Goal: Entertainment & Leisure: Browse casually

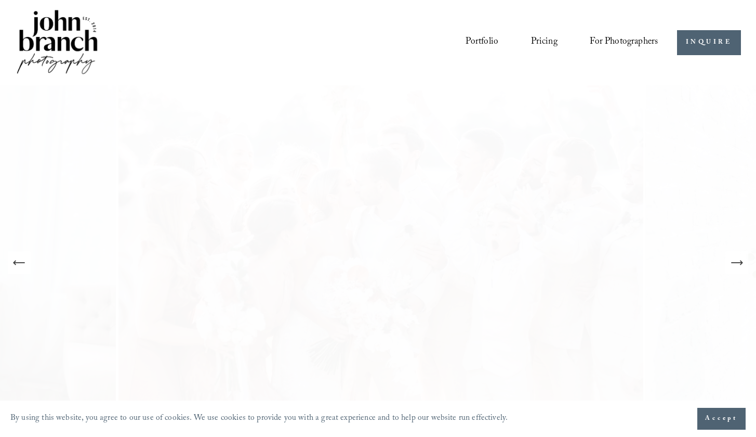
click at [735, 259] on icon "Next Slide" at bounding box center [737, 262] width 15 height 15
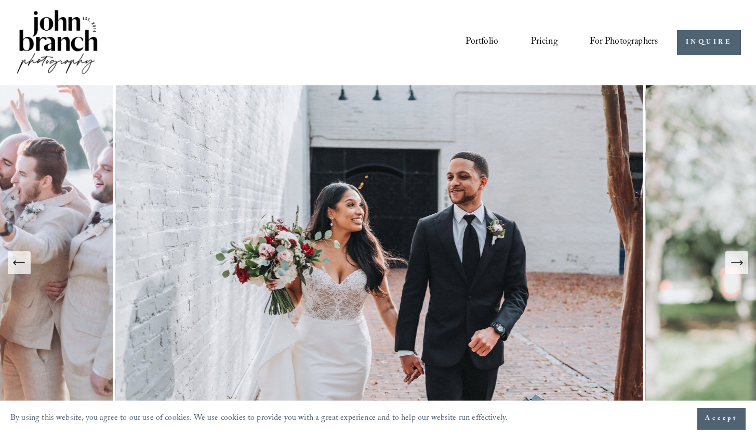
click at [735, 259] on icon "Next Slide" at bounding box center [737, 262] width 15 height 15
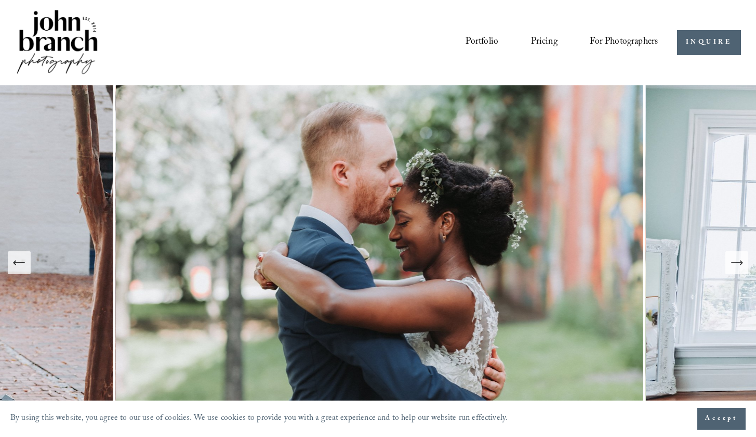
click at [735, 259] on icon "Next Slide" at bounding box center [737, 262] width 15 height 15
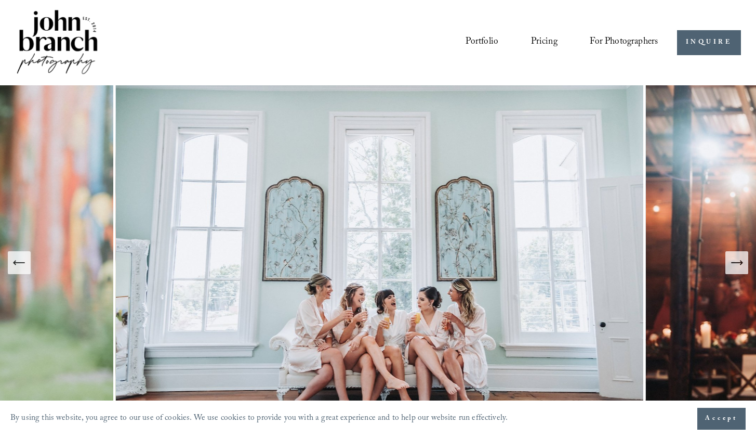
click at [735, 259] on icon "Next Slide" at bounding box center [737, 262] width 15 height 15
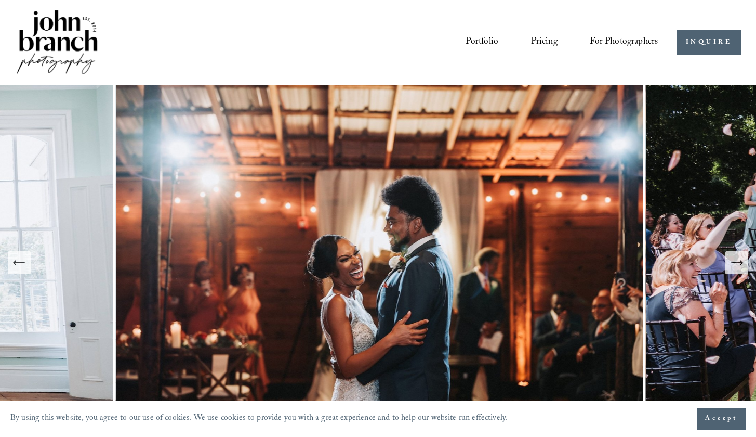
click at [735, 259] on icon "Next Slide" at bounding box center [737, 262] width 15 height 15
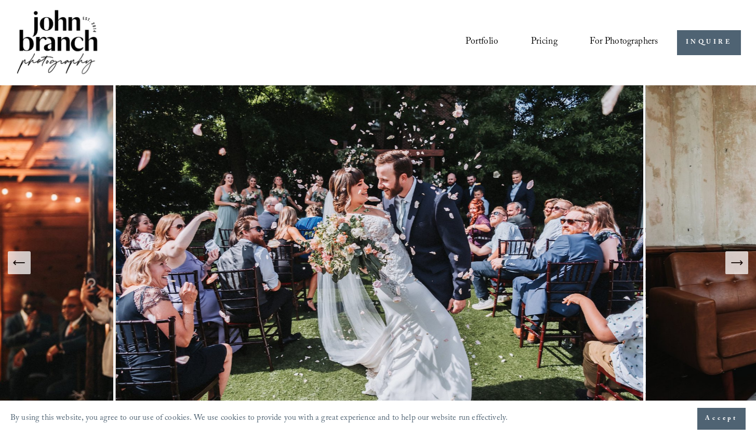
click at [735, 259] on icon "Next Slide" at bounding box center [737, 262] width 15 height 15
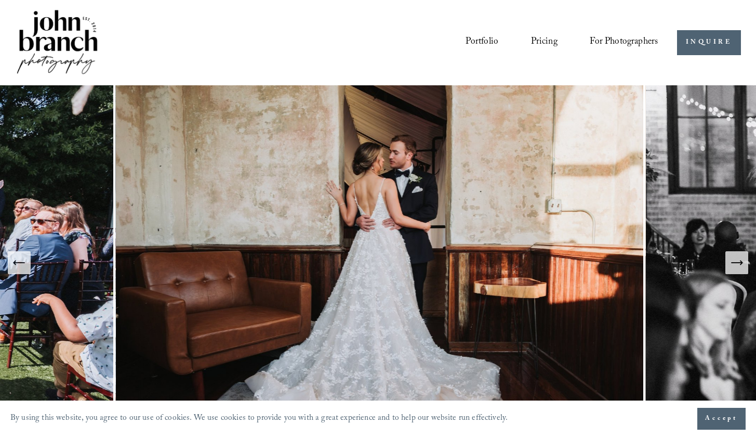
click at [735, 259] on icon "Next Slide" at bounding box center [737, 262] width 15 height 15
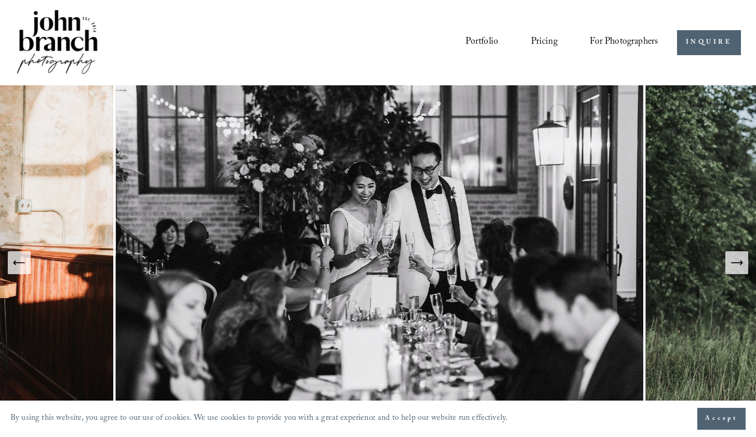
click at [735, 259] on icon "Next Slide" at bounding box center [737, 262] width 15 height 15
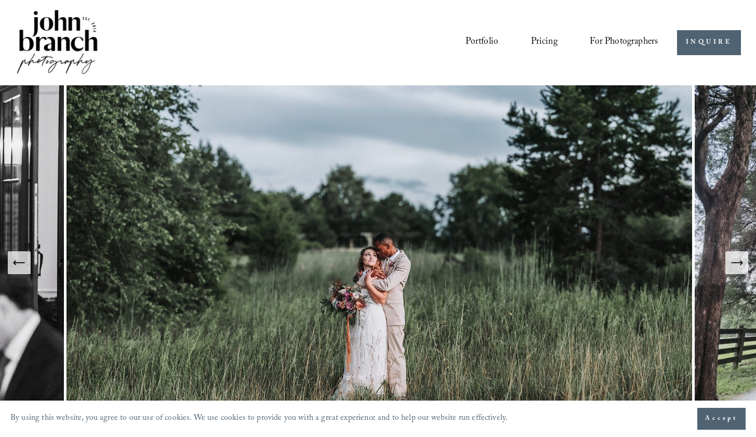
click at [735, 259] on icon "Next Slide" at bounding box center [737, 262] width 15 height 15
